Goal: Navigation & Orientation: Find specific page/section

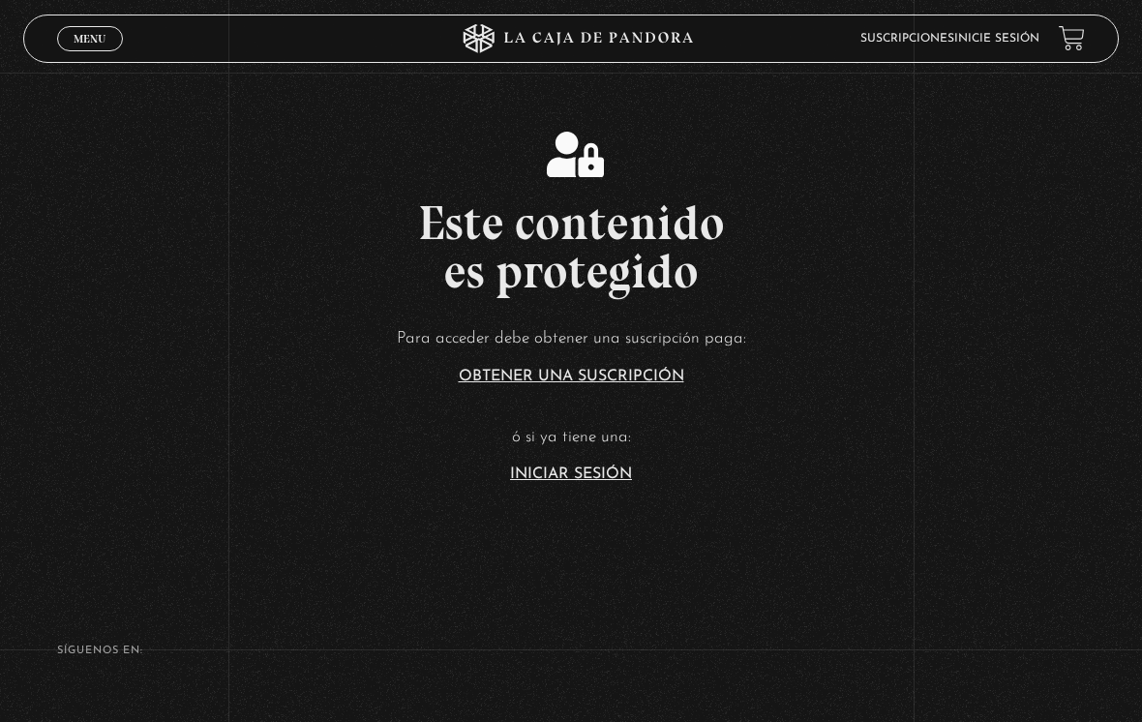
click at [613, 482] on link "Iniciar Sesión" at bounding box center [571, 474] width 122 height 15
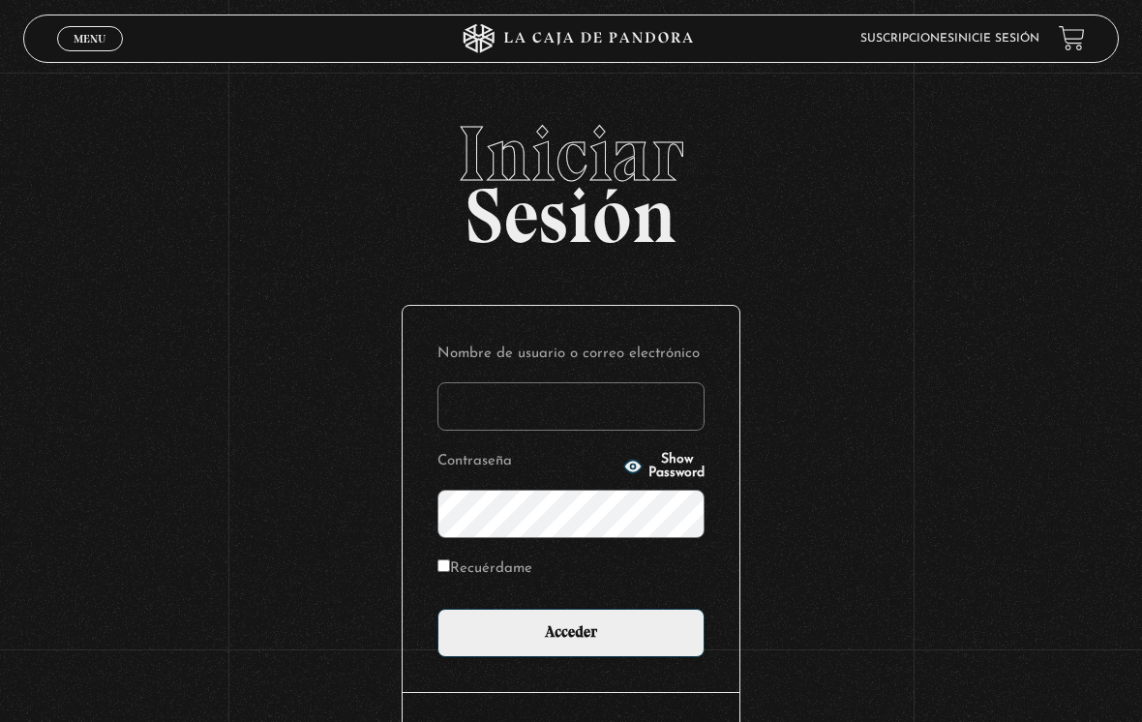
type input "sarayvh"
click at [571, 638] on input "Acceder" at bounding box center [571, 633] width 267 height 48
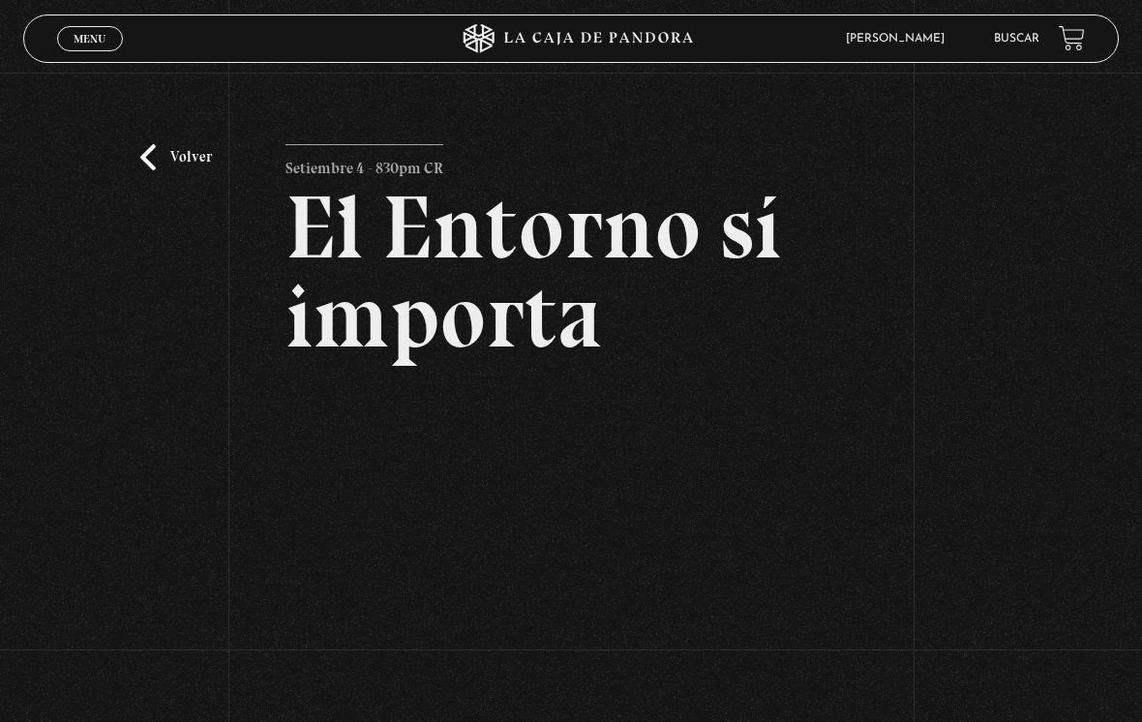
click at [192, 167] on link "Volver" at bounding box center [176, 157] width 72 height 26
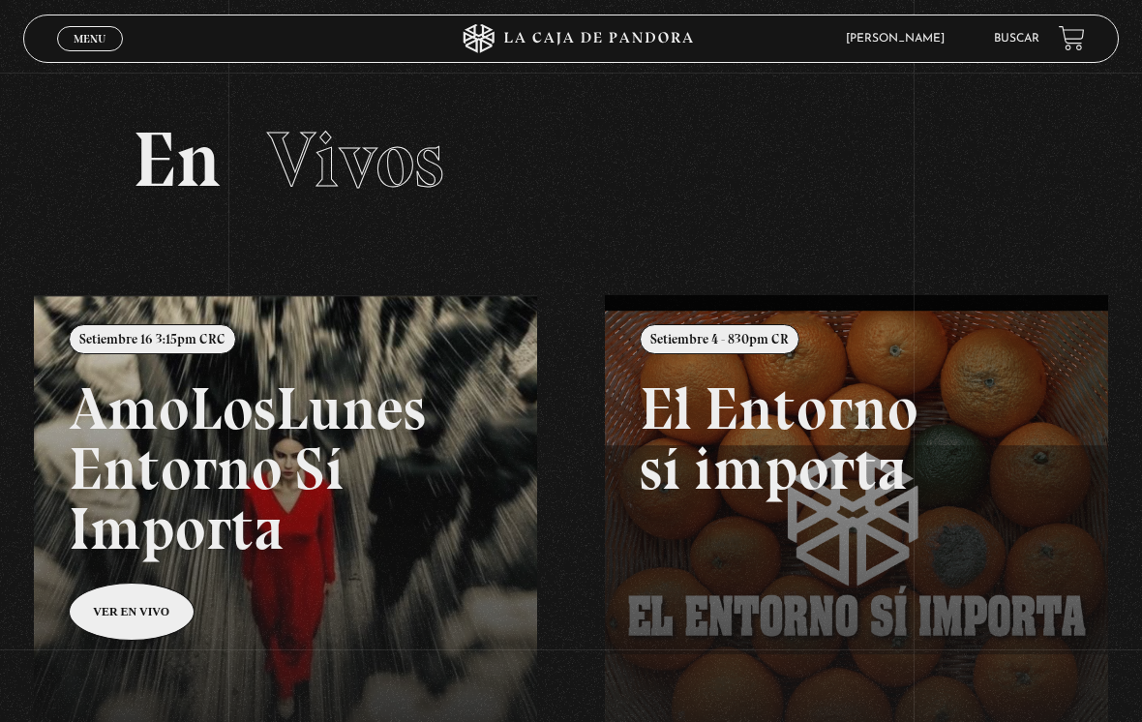
click at [78, 42] on span "Menu" at bounding box center [90, 39] width 32 height 12
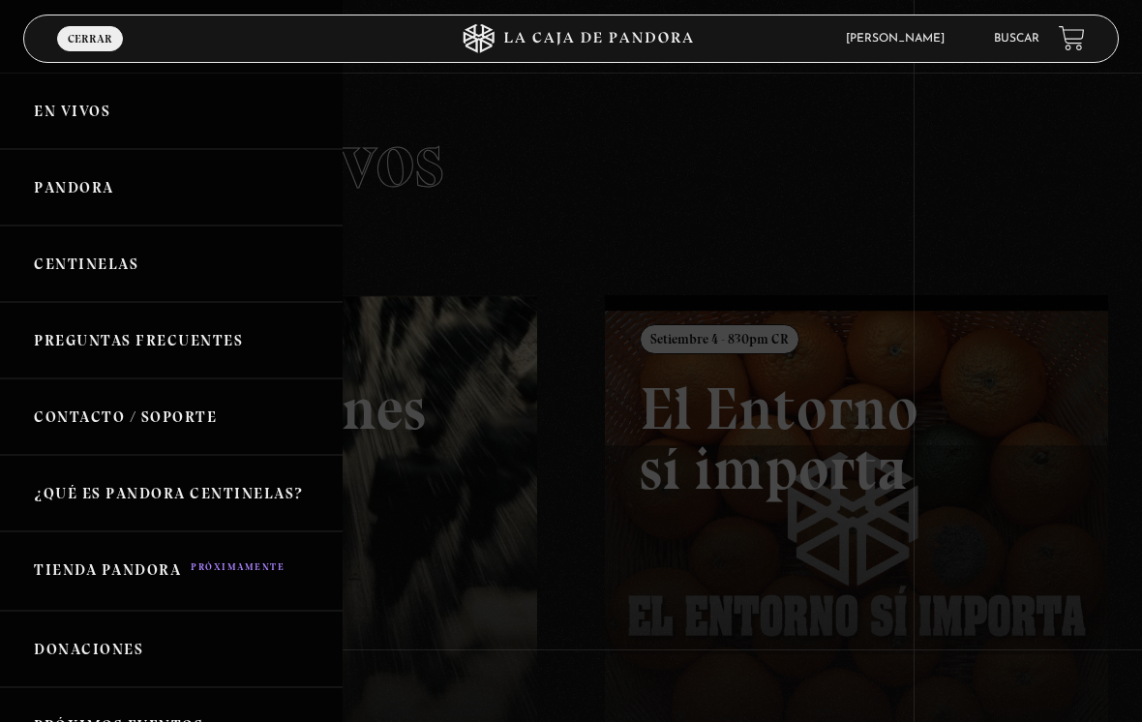
click at [61, 213] on link "Pandora" at bounding box center [171, 187] width 343 height 76
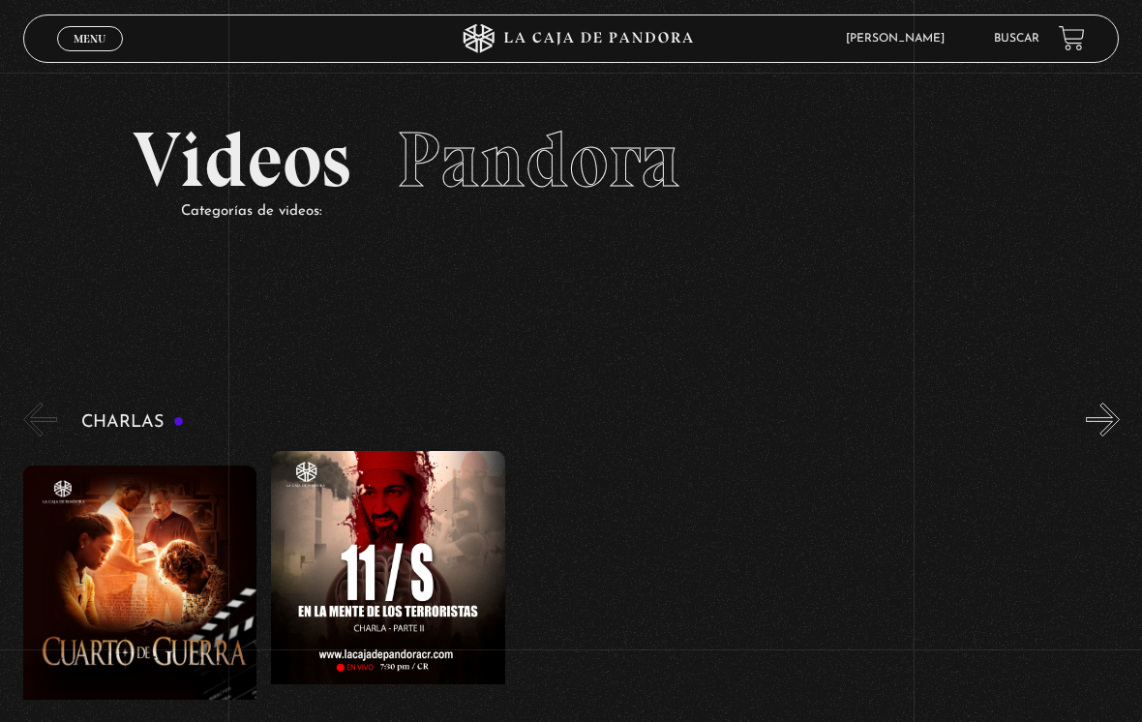
scroll to position [72, 0]
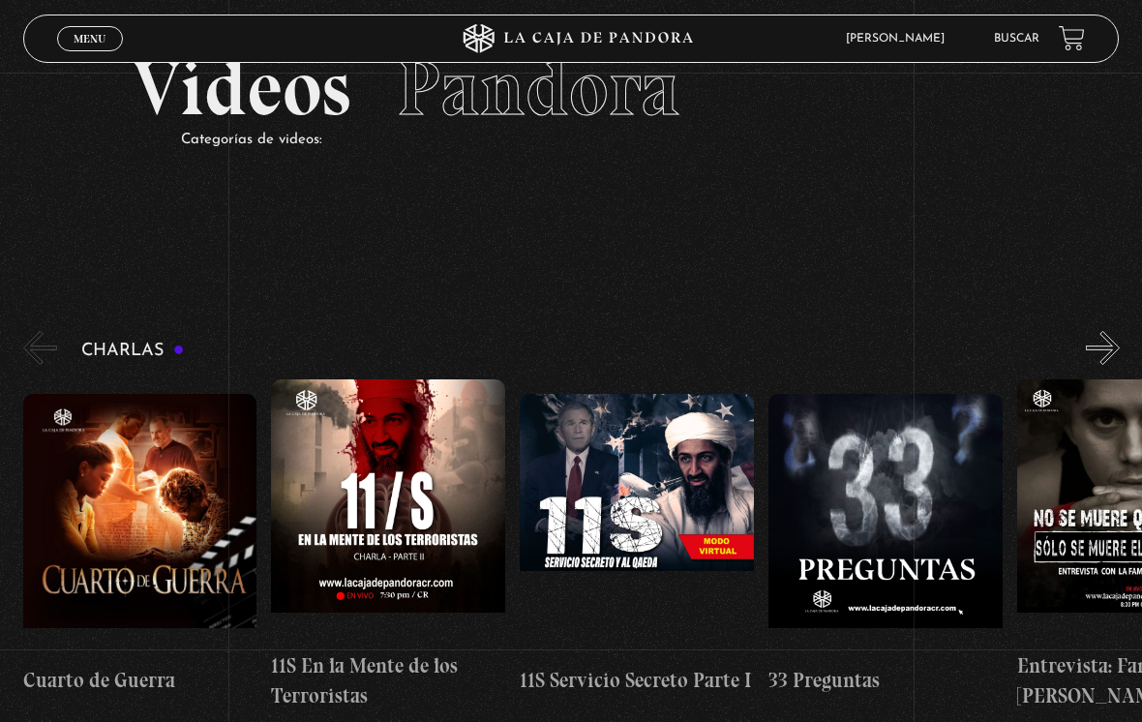
click at [673, 529] on figure at bounding box center [637, 524] width 234 height 261
